Goal: Task Accomplishment & Management: Use online tool/utility

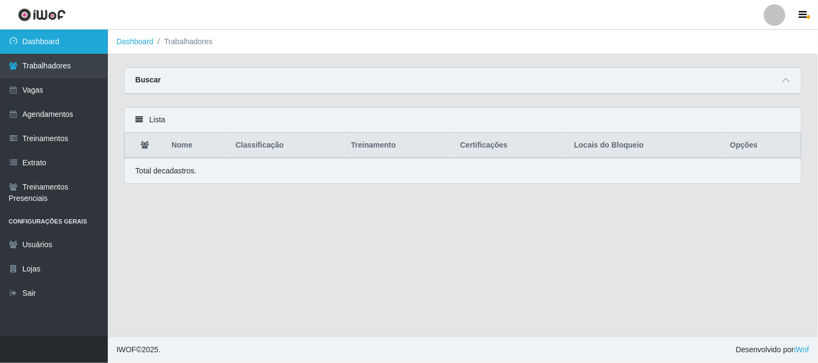
click at [47, 44] on link "Dashboard" at bounding box center [54, 42] width 108 height 24
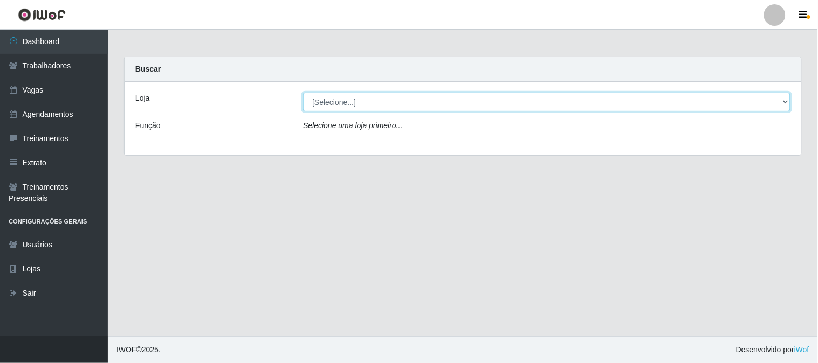
click at [356, 98] on select "[Selecione...] Sapore D'italia" at bounding box center [546, 102] width 487 height 19
click at [369, 103] on select "[Selecione...] Sapore D'italia" at bounding box center [546, 102] width 487 height 19
select select "266"
click at [303, 93] on select "[Selecione...] Sapore D'italia" at bounding box center [546, 102] width 487 height 19
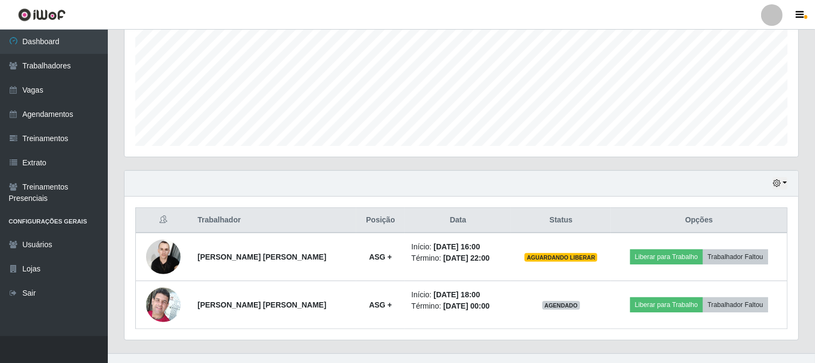
scroll to position [257, 0]
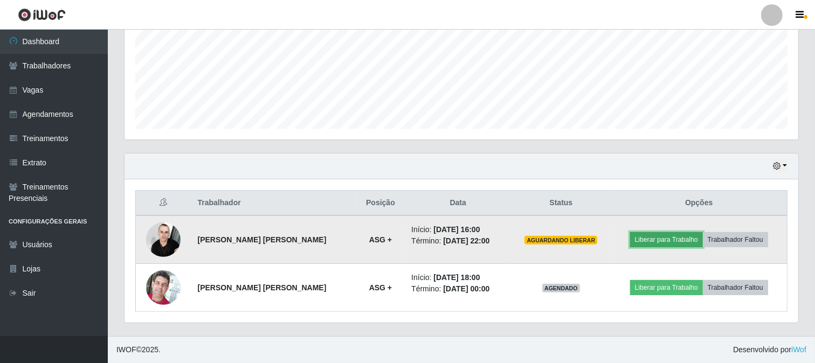
click at [671, 238] on button "Liberar para Trabalho" at bounding box center [666, 239] width 73 height 15
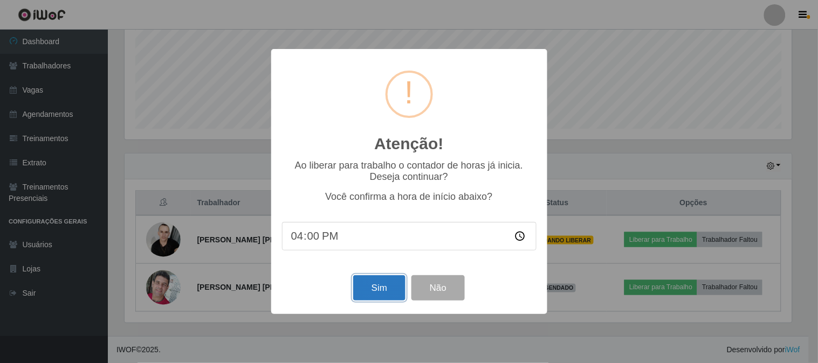
click at [377, 290] on button "Sim" at bounding box center [379, 288] width 52 height 25
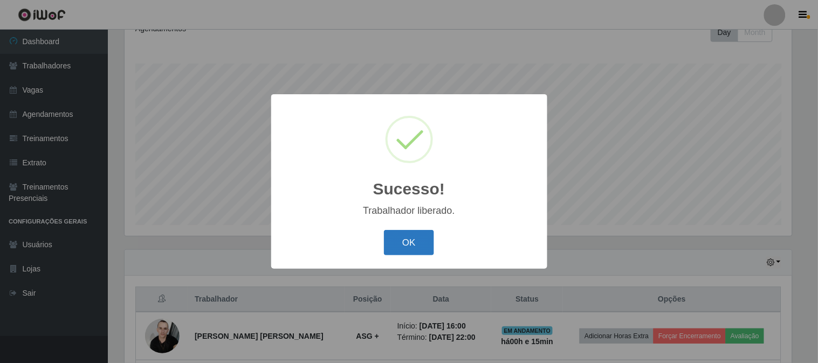
click at [418, 239] on button "OK" at bounding box center [409, 242] width 50 height 25
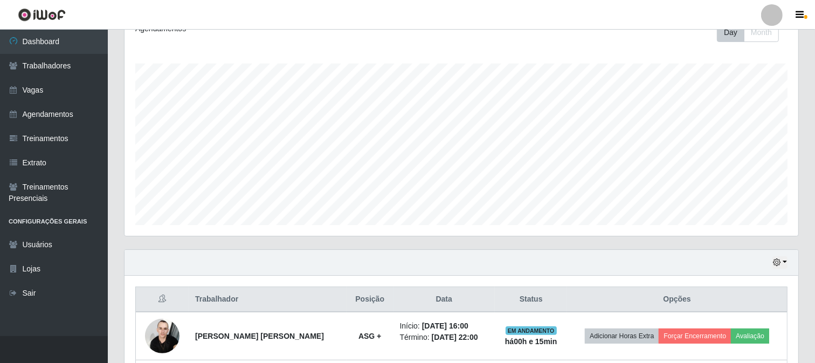
scroll to position [257, 0]
